Goal: Information Seeking & Learning: Learn about a topic

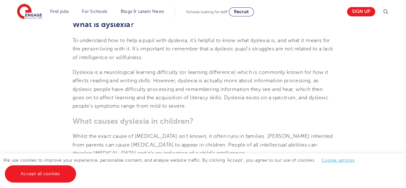
scroll to position [285, 0]
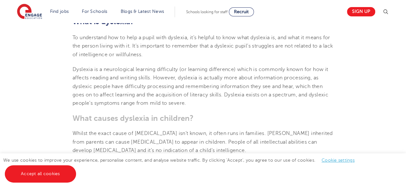
click at [219, 98] on p "Dyslexia is a neurological learning difficulty (or learning difference) which i…" at bounding box center [203, 86] width 261 height 42
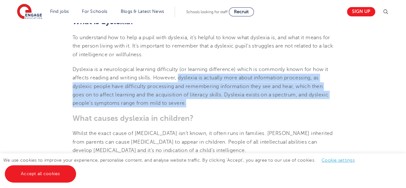
drag, startPoint x: 179, startPoint y: 78, endPoint x: 188, endPoint y: 104, distance: 27.6
click at [188, 104] on p "Dyslexia is a neurological learning difficulty (or learning difference) which i…" at bounding box center [203, 86] width 261 height 42
copy span "[MEDICAL_DATA] is actually more about information processing, as dyslexic peopl…"
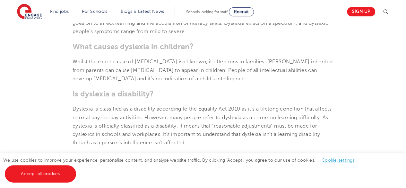
scroll to position [354, 0]
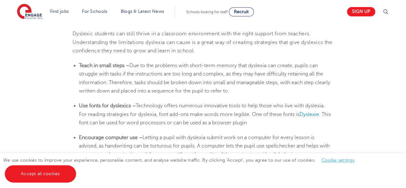
scroll to position [1072, 0]
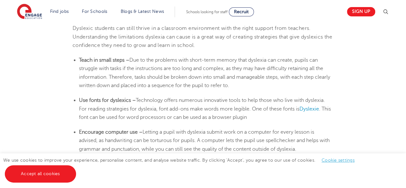
drag, startPoint x: 79, startPoint y: 60, endPoint x: 348, endPoint y: 145, distance: 282.0
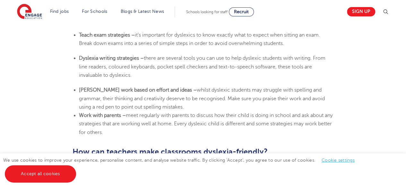
scroll to position [1277, 0]
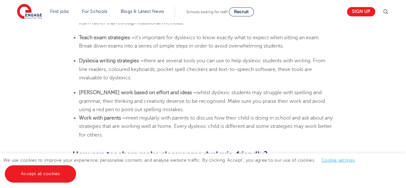
click at [125, 132] on li "Work with parents – meet regularly with parents to discuss how their child is d…" at bounding box center [206, 126] width 254 height 25
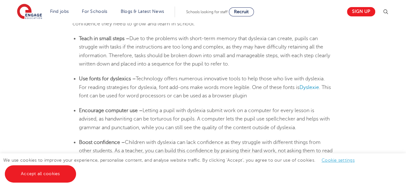
scroll to position [1099, 0]
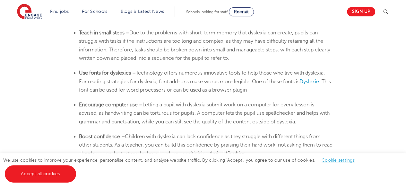
drag, startPoint x: 80, startPoint y: 33, endPoint x: 293, endPoint y: 151, distance: 243.2
copy section "lore ip dolor sitam – Con ad eli seddoeiu temp incid-utla etdolo magn aliquaen …"
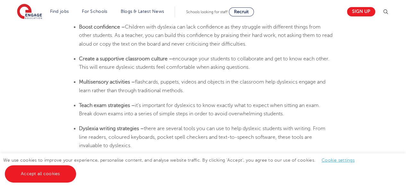
scroll to position [1211, 0]
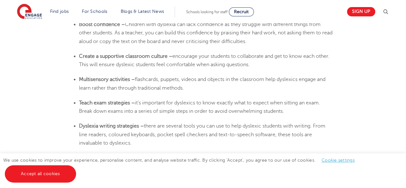
drag, startPoint x: 78, startPoint y: 54, endPoint x: 297, endPoint y: 113, distance: 225.9
copy section "Create a supportive classroom culture – encourage your students to collaborate …"
